Goal: Information Seeking & Learning: Learn about a topic

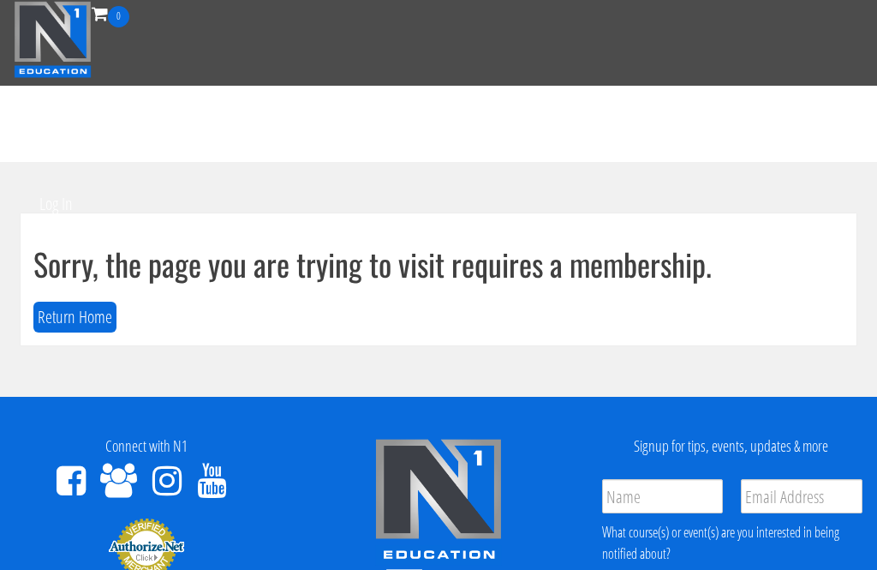
click at [45, 313] on button "Return Home" at bounding box center [74, 317] width 83 height 32
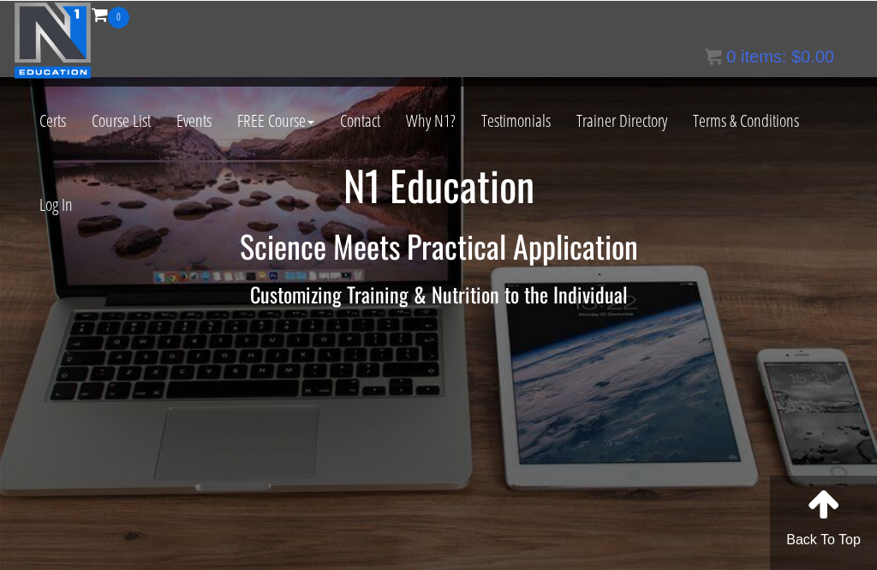
click at [53, 200] on link "Log In" at bounding box center [56, 204] width 59 height 84
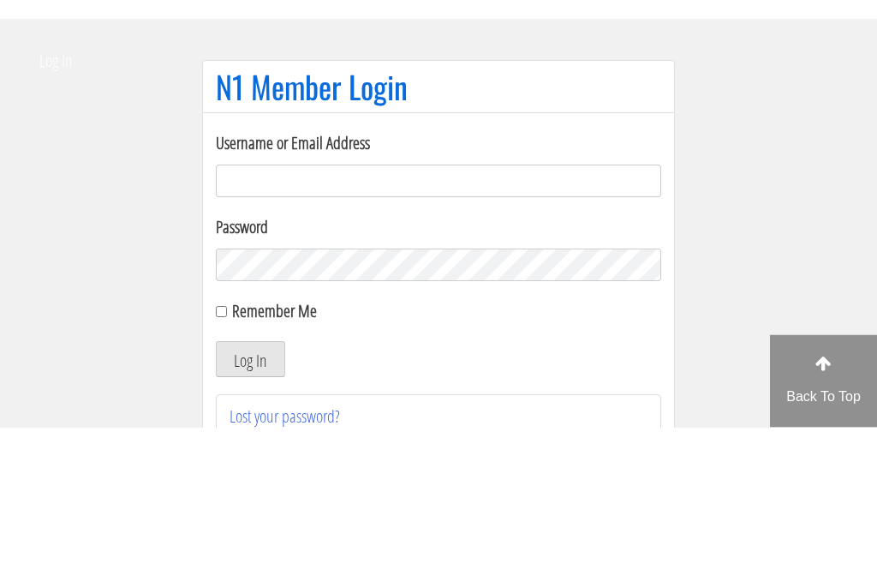
scroll to position [143, 0]
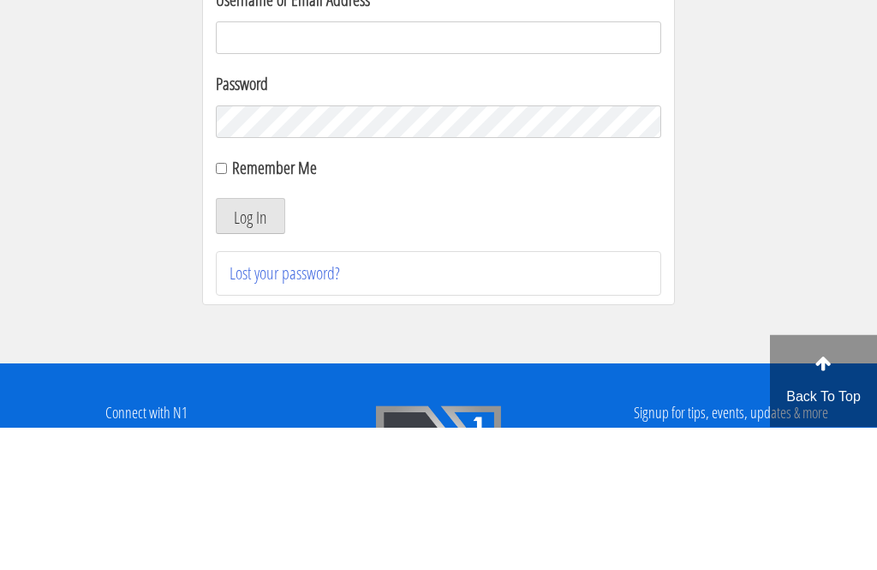
type input "joshua.sahertian@gmail.com"
click at [250, 359] on button "Log In" at bounding box center [250, 359] width 69 height 36
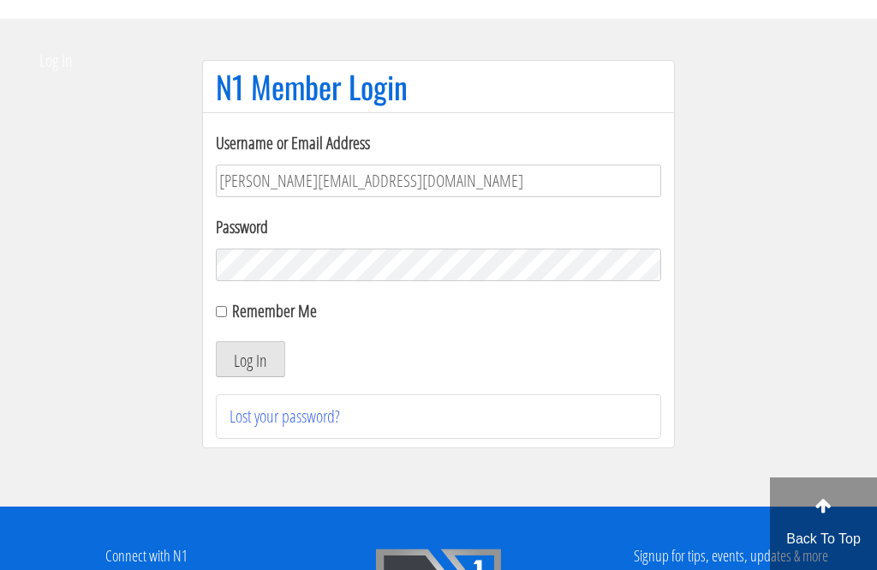
click at [234, 361] on button "Log In" at bounding box center [250, 359] width 69 height 36
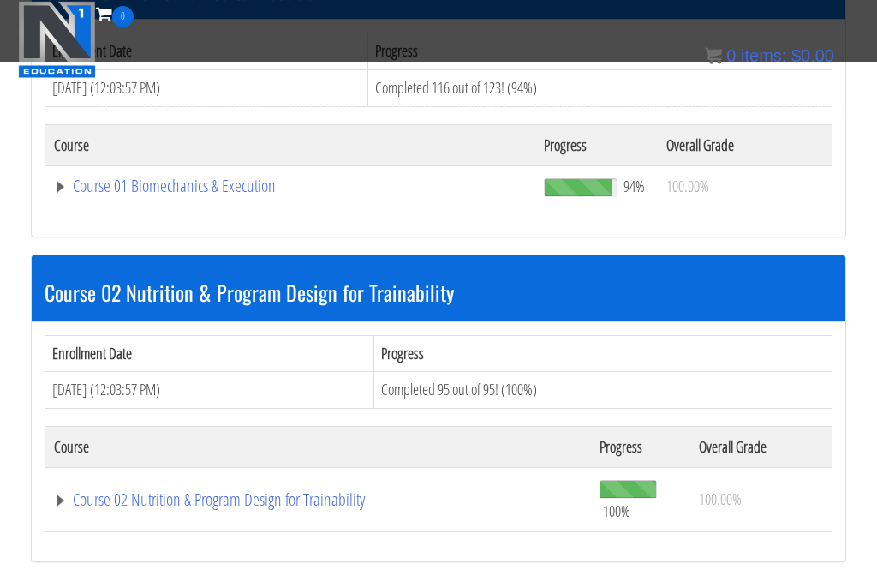
scroll to position [667, 0]
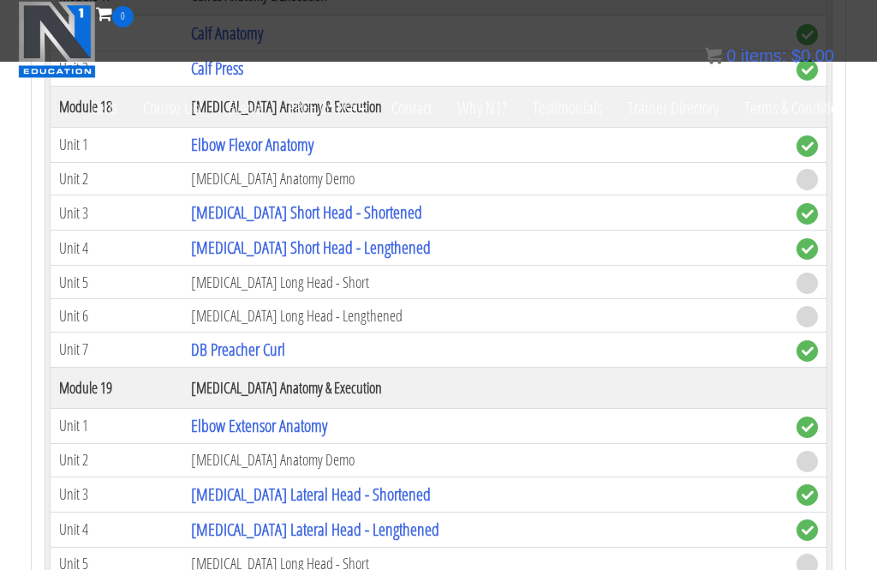
scroll to position [5315, 0]
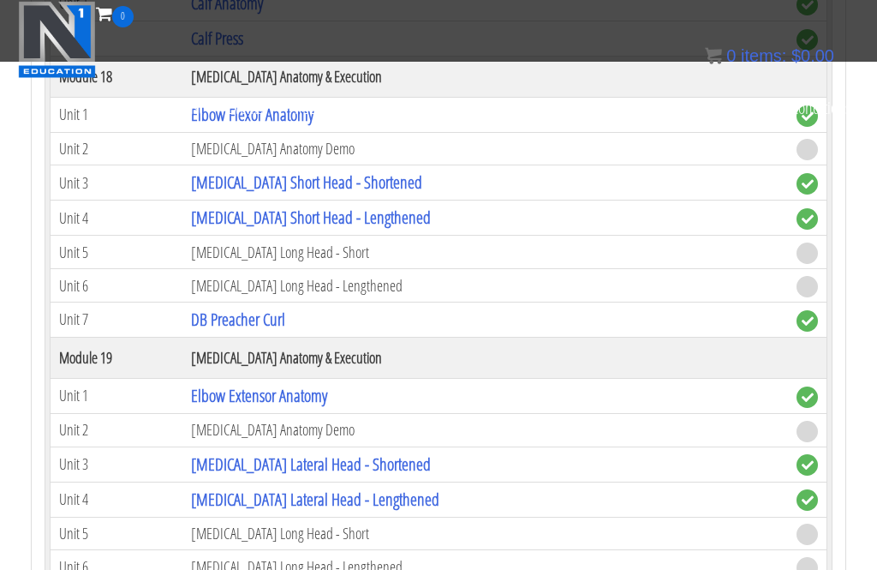
click at [327, 391] on link "Elbow Extensor Anatomy" at bounding box center [259, 395] width 136 height 23
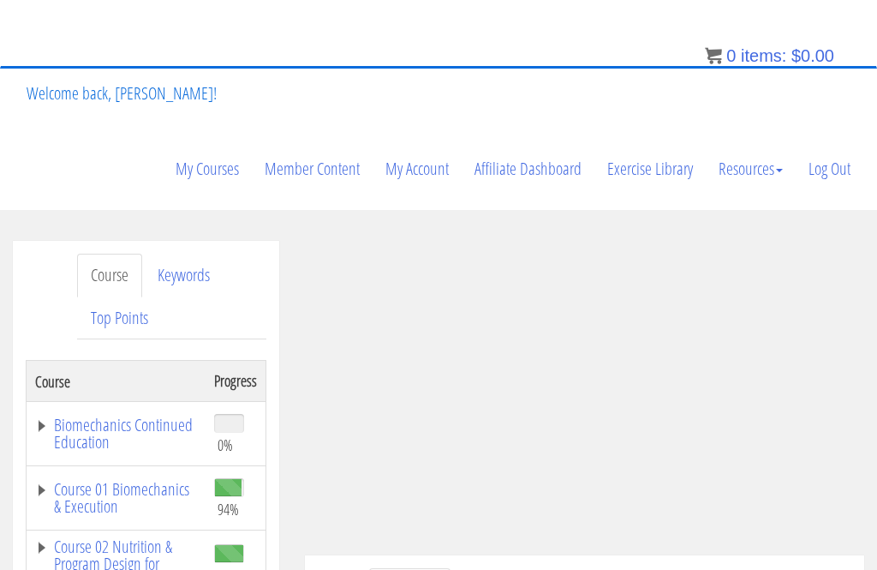
scroll to position [191, 0]
